Goal: Find specific page/section: Find specific page/section

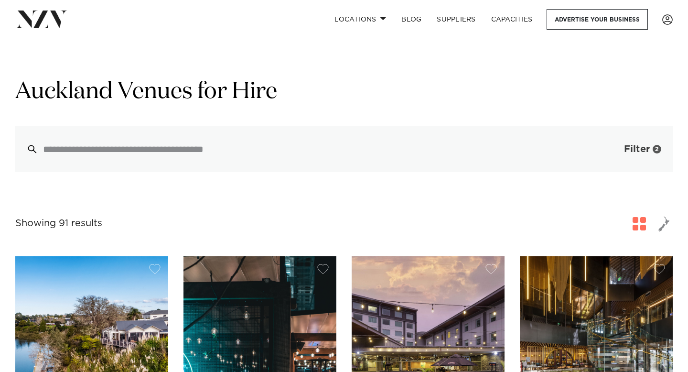
click at [615, 146] on button "Filter 2" at bounding box center [632, 149] width 79 height 46
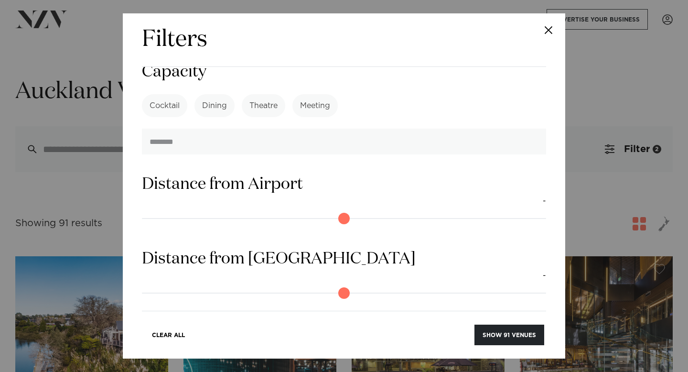
scroll to position [947, 0]
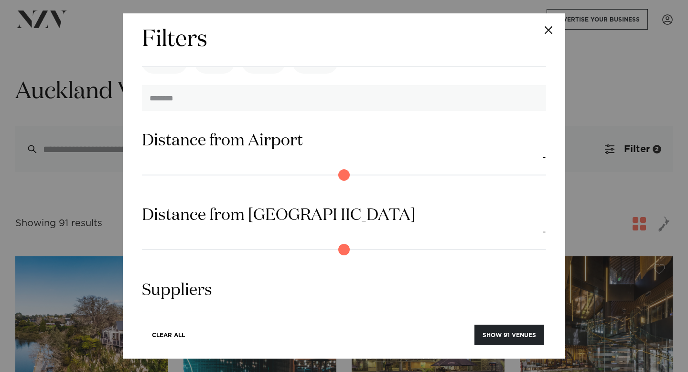
click at [547, 33] on button "Close" at bounding box center [548, 29] width 33 height 33
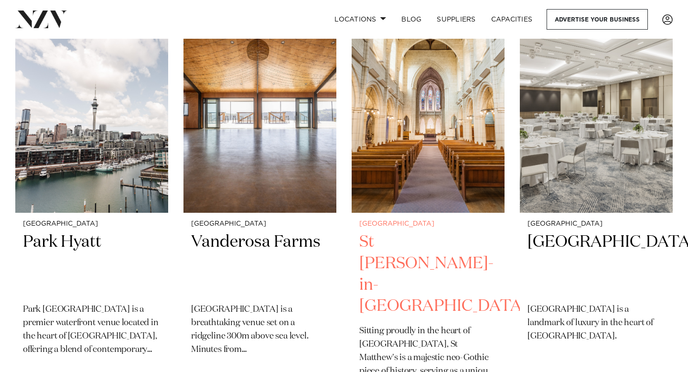
scroll to position [664, 0]
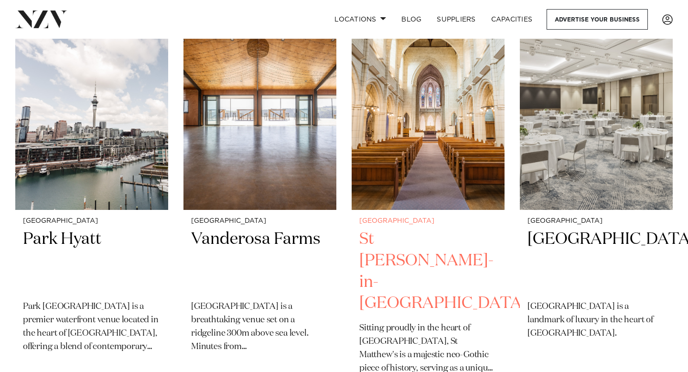
click at [433, 191] on img at bounding box center [428, 107] width 153 height 205
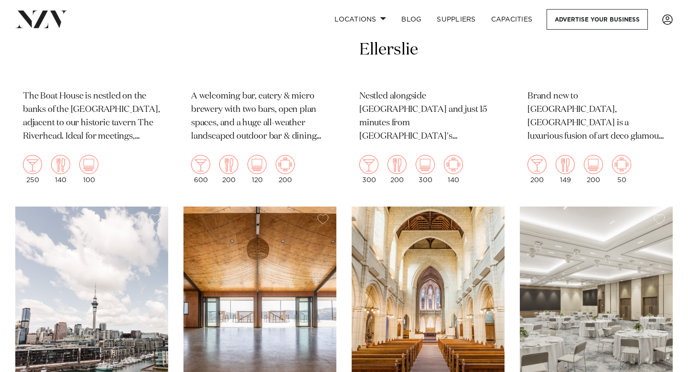
scroll to position [0, 0]
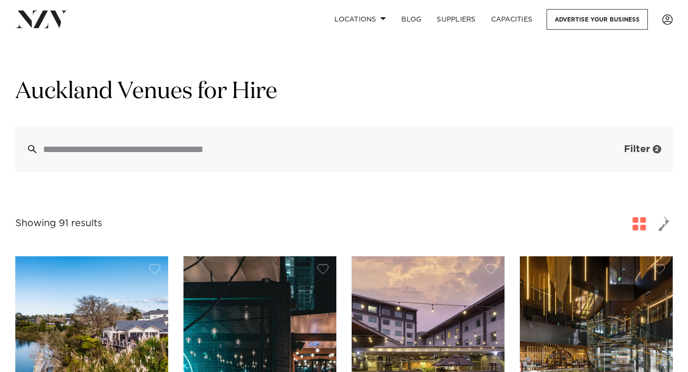
click at [620, 155] on button "Filter 2" at bounding box center [632, 149] width 79 height 46
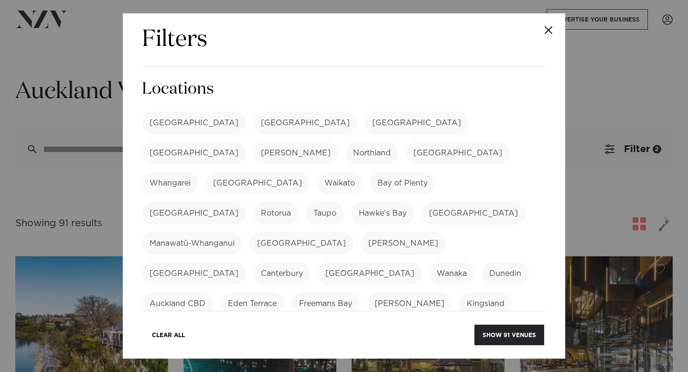
click at [546, 36] on button "Close" at bounding box center [548, 29] width 33 height 33
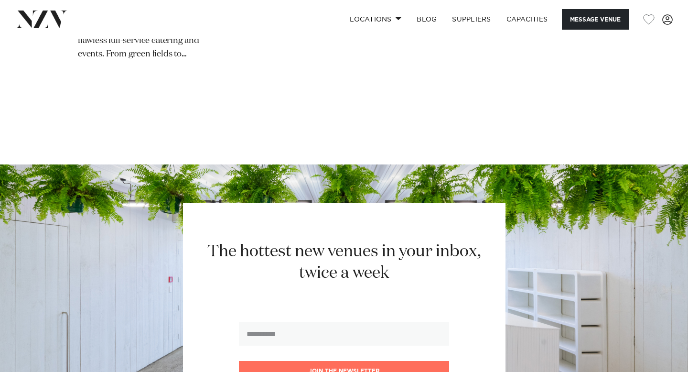
scroll to position [1773, 0]
